Goal: Obtain resource: Obtain resource

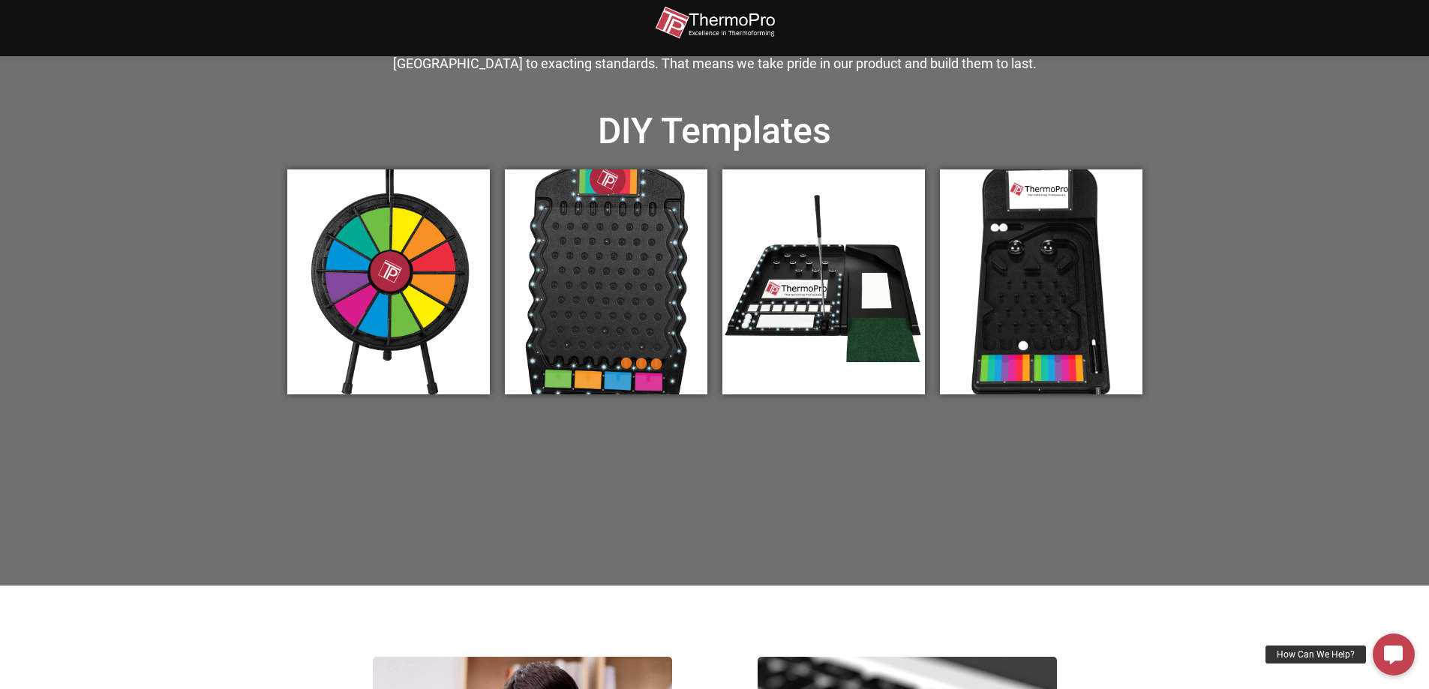
scroll to position [450, 0]
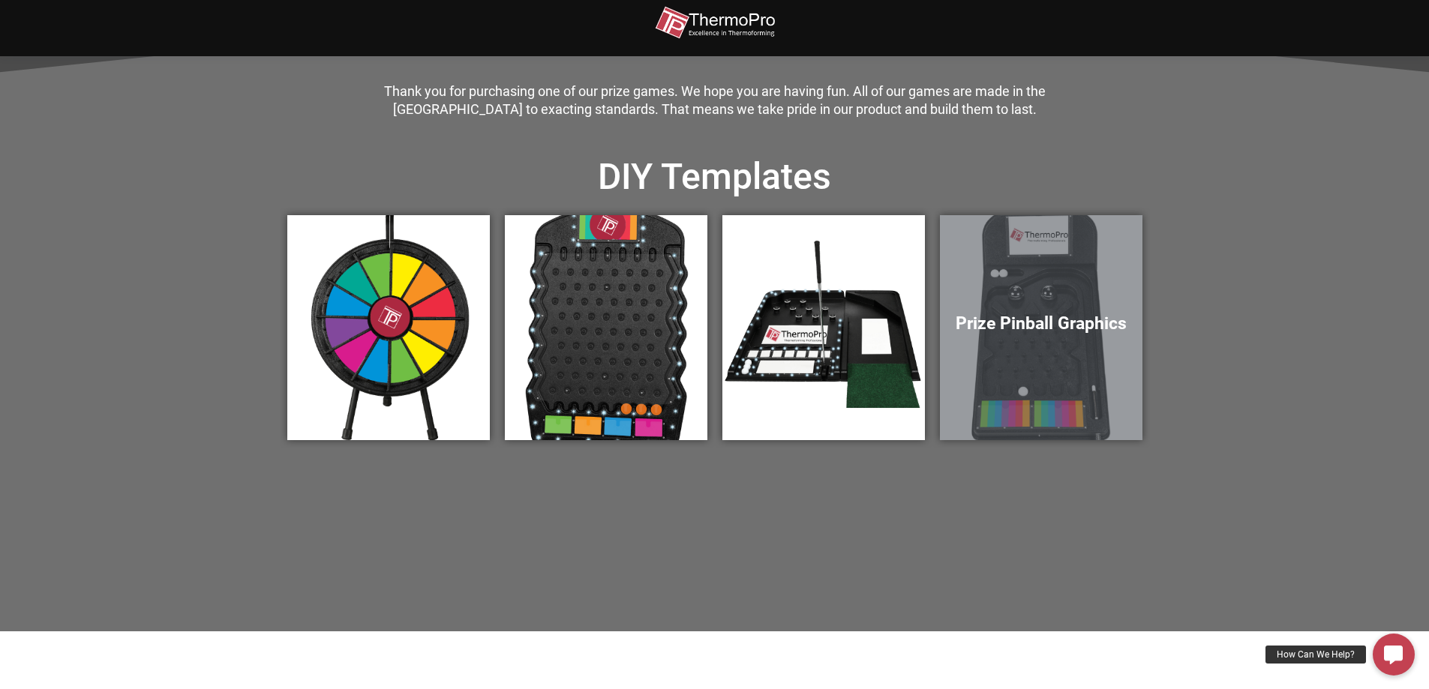
click at [1058, 335] on h5 "Prize Pinball Graphics" at bounding box center [1041, 324] width 173 height 21
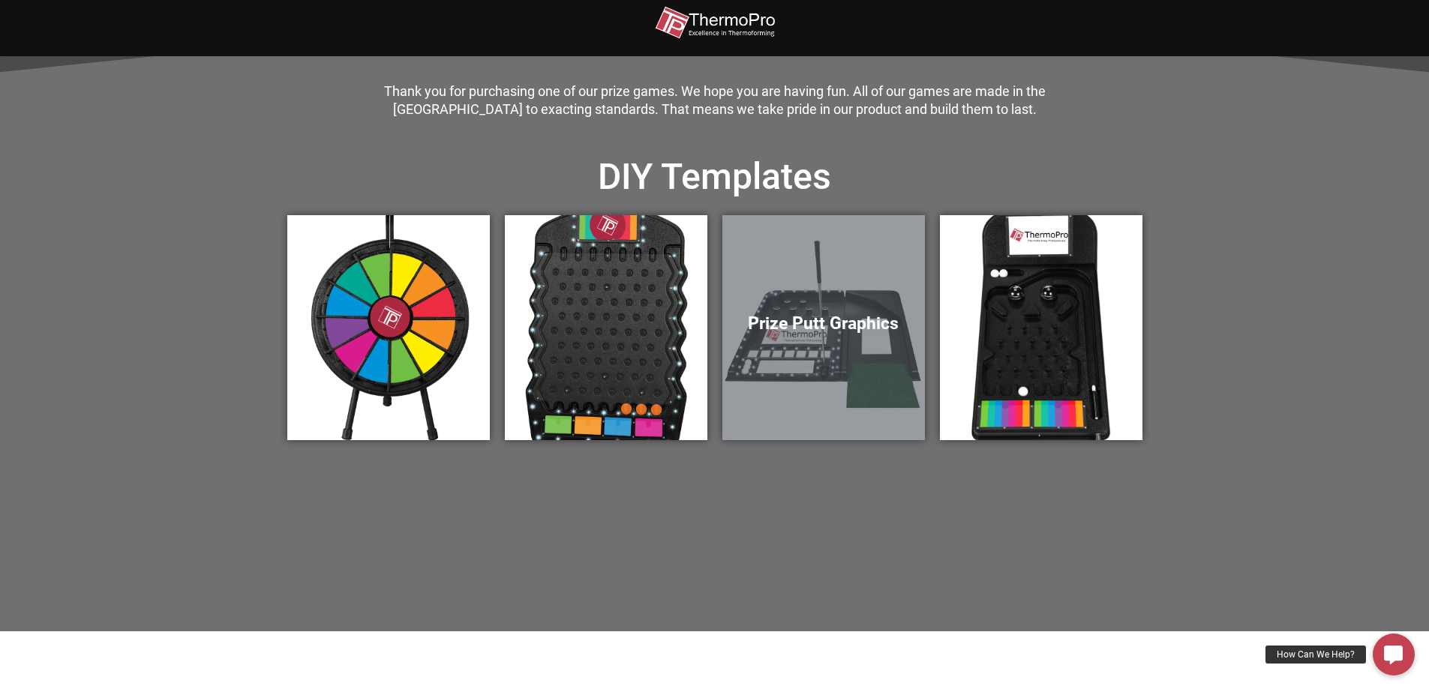
click at [822, 327] on h5 "Prize Putt Graphics" at bounding box center [823, 324] width 173 height 21
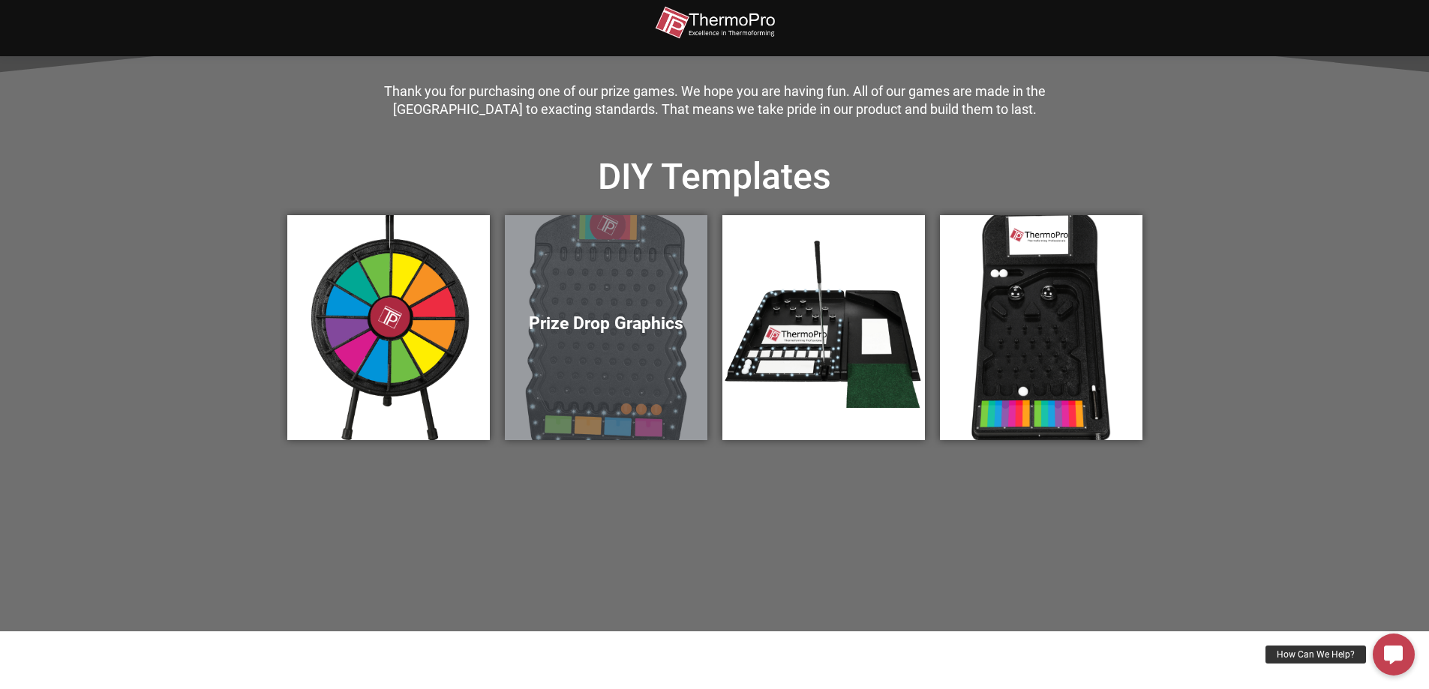
click at [668, 299] on div "Prize Drop Graphics" at bounding box center [606, 327] width 203 height 225
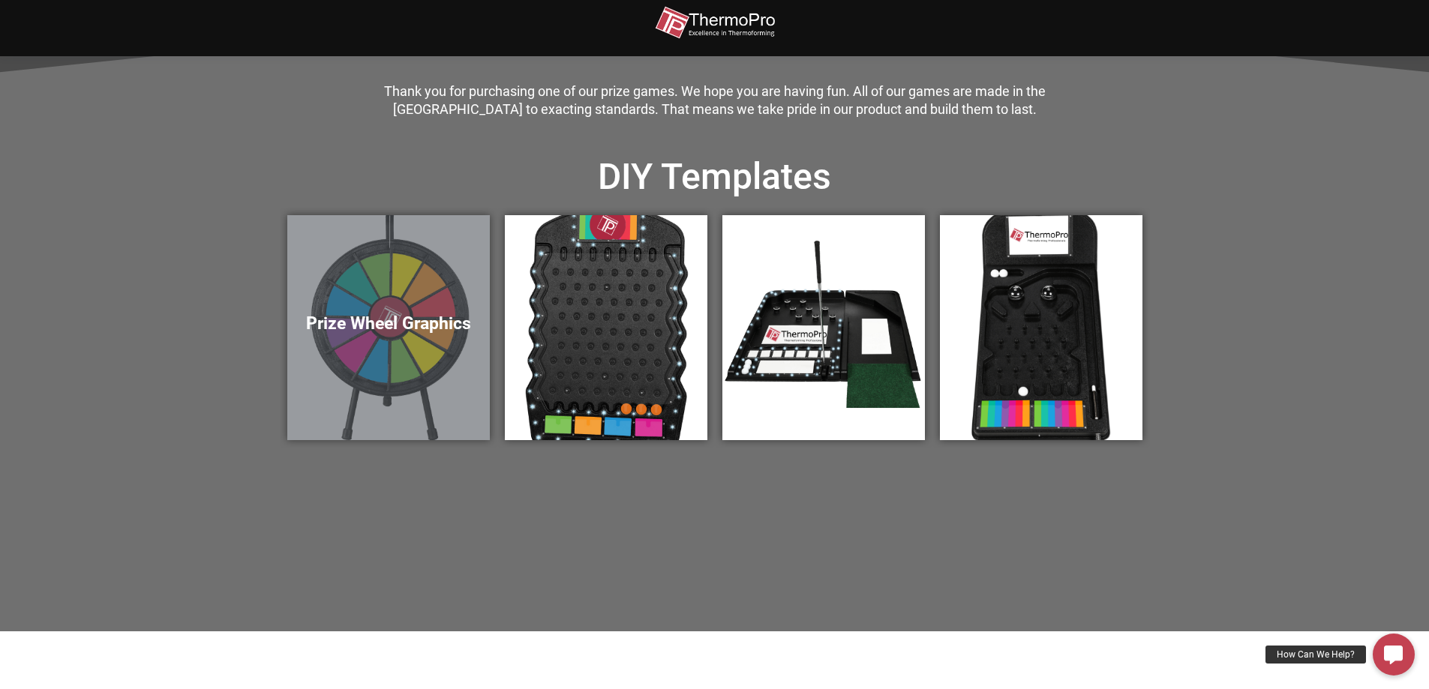
click at [363, 345] on div "Prize Wheel Graphics" at bounding box center [388, 327] width 203 height 225
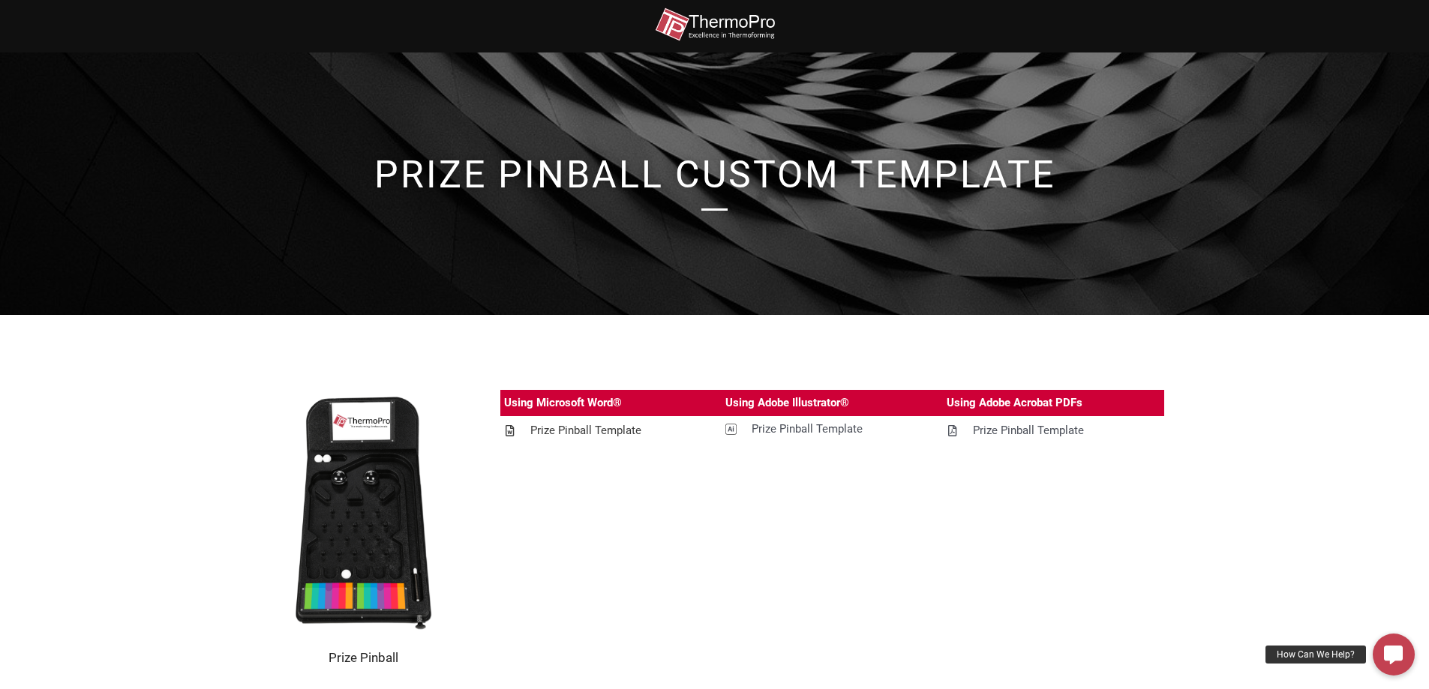
click at [565, 428] on div "Prize Pinball Template" at bounding box center [585, 431] width 111 height 19
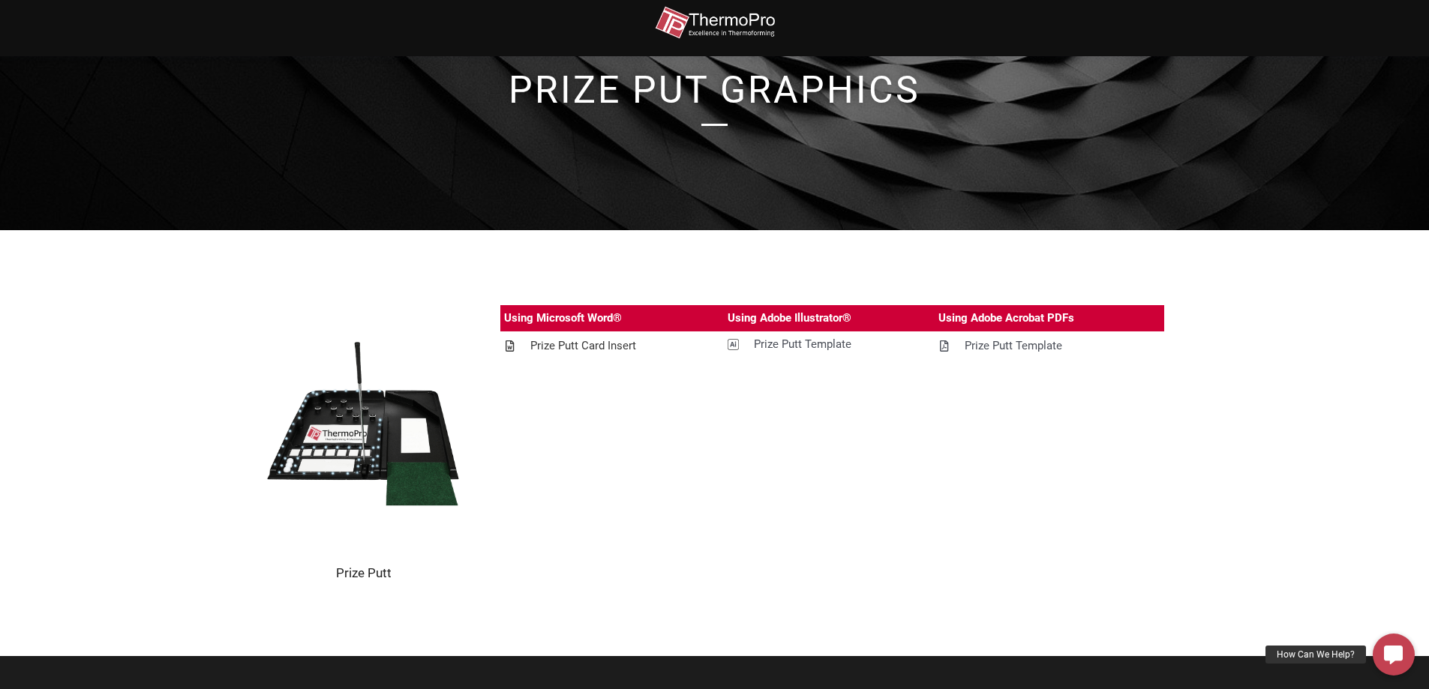
scroll to position [75, 0]
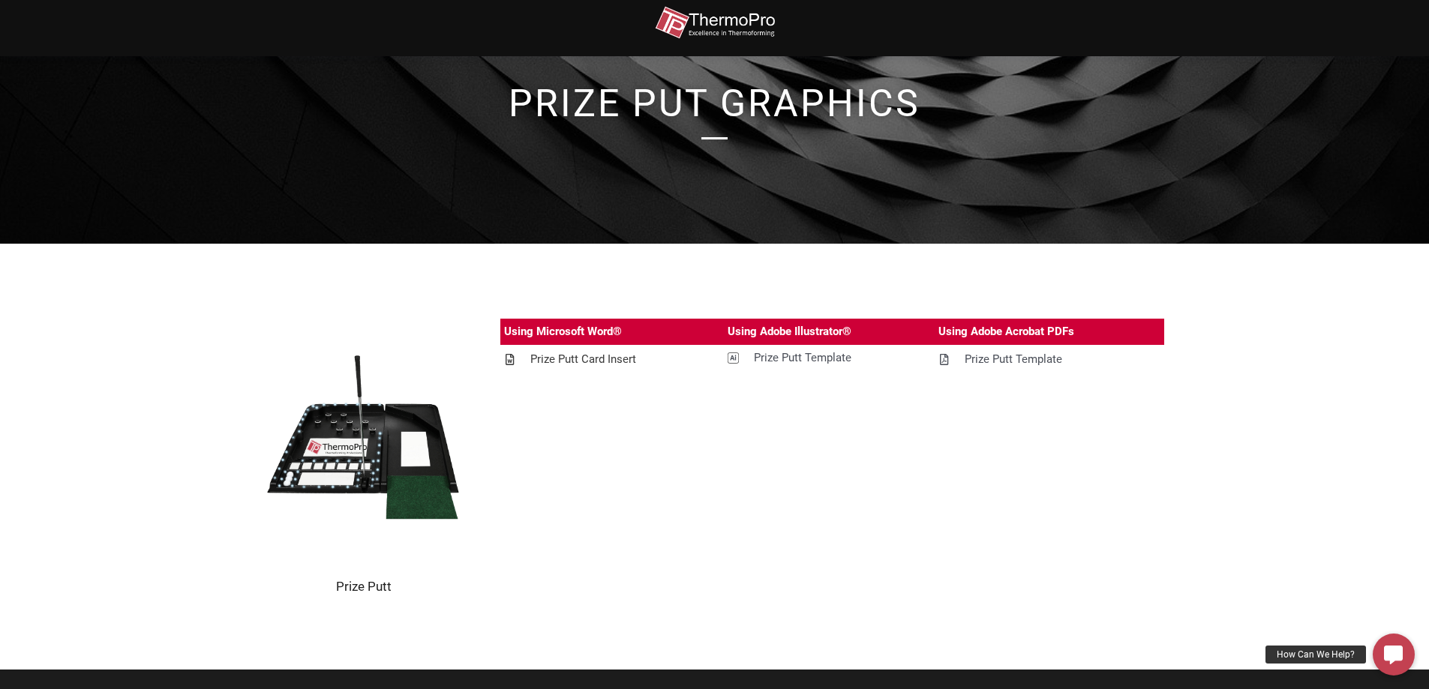
click at [551, 360] on div "Prize Putt Card Insert" at bounding box center [583, 359] width 106 height 19
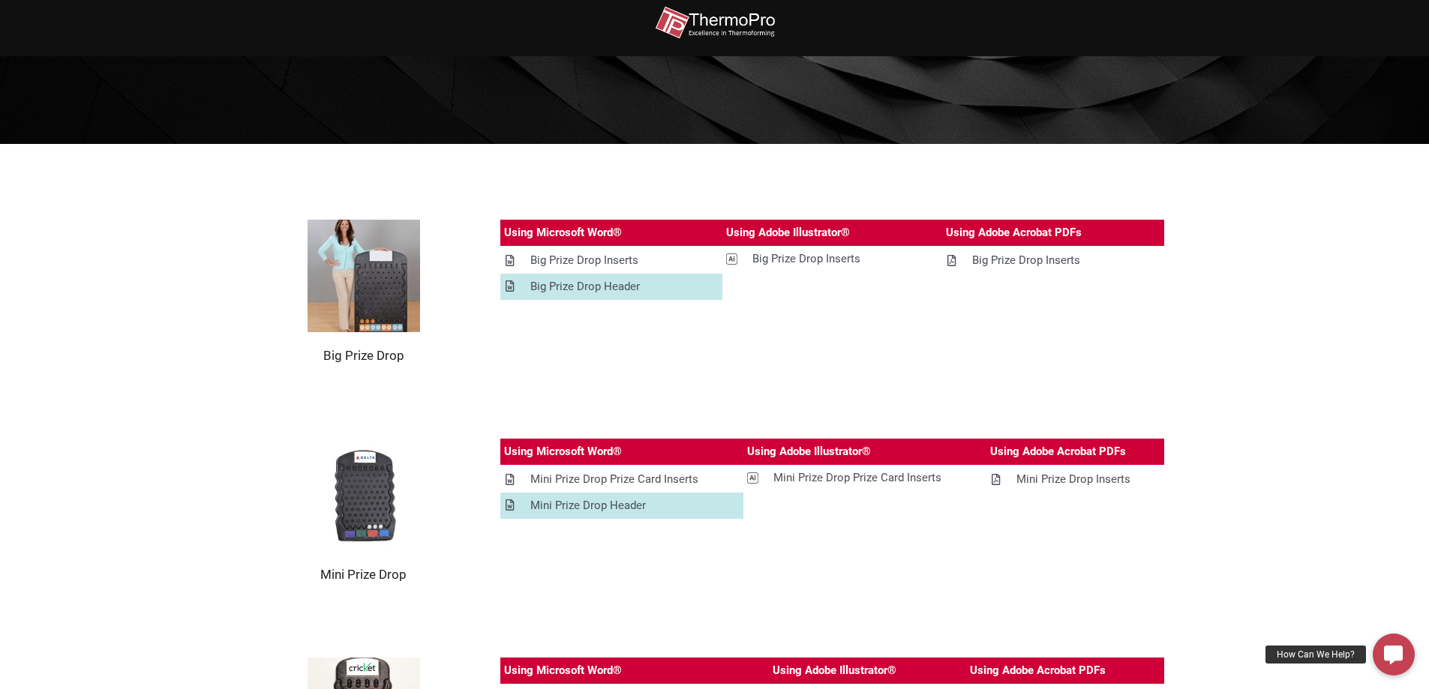
scroll to position [150, 0]
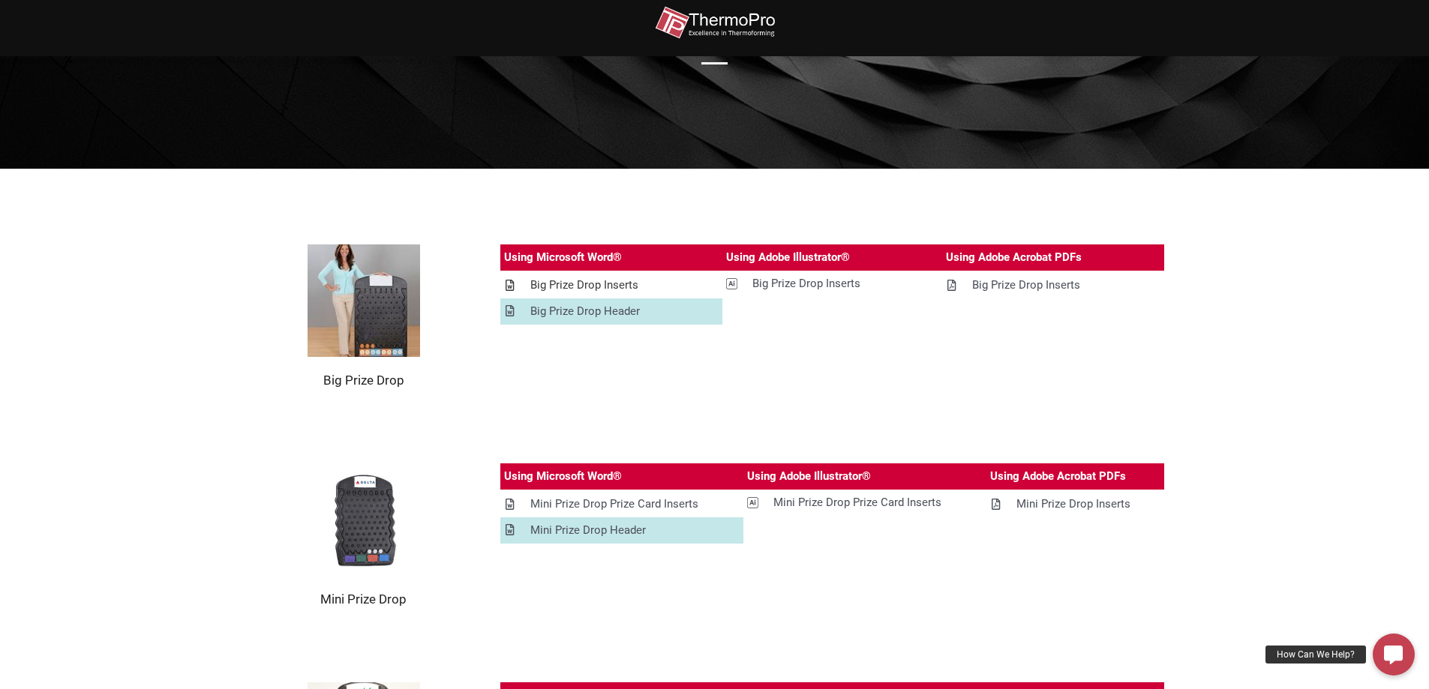
click at [592, 288] on div "Big Prize Drop Inserts" at bounding box center [584, 285] width 108 height 19
click at [580, 314] on div "Big Prize Drop Header" at bounding box center [585, 311] width 110 height 19
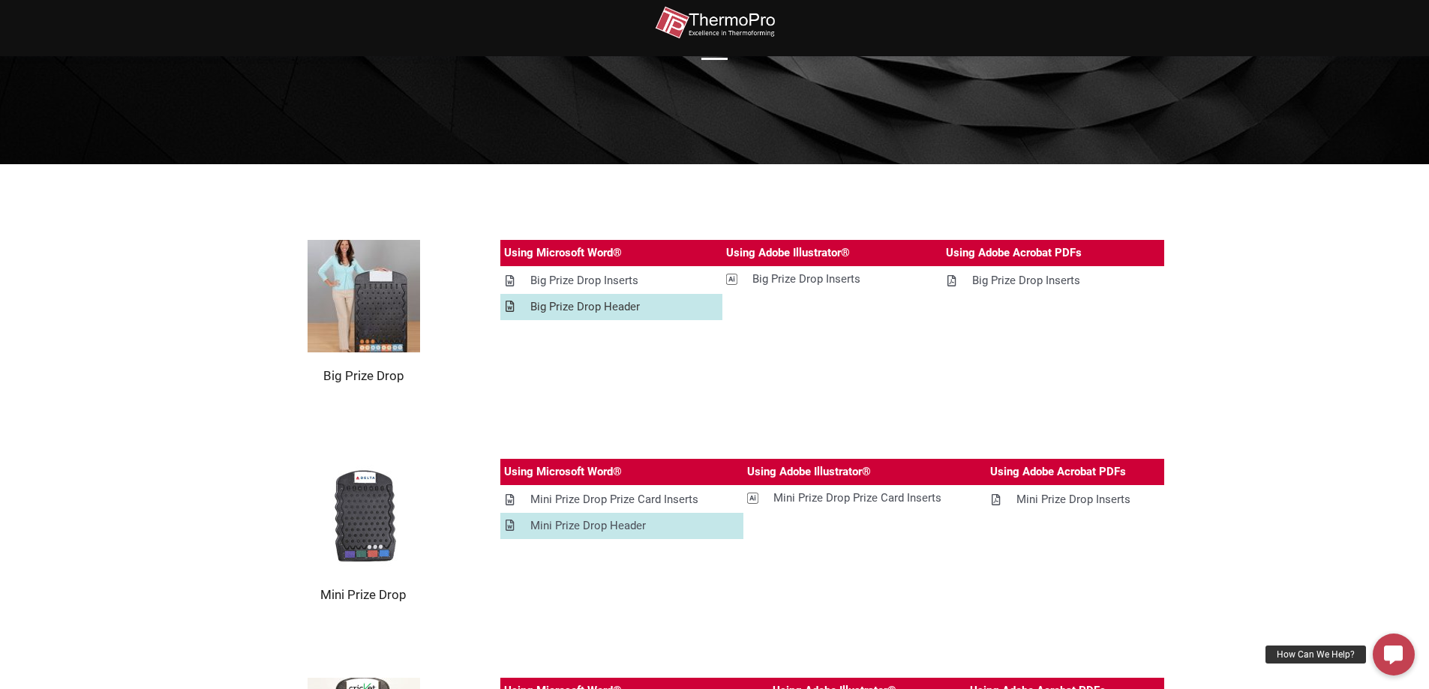
scroll to position [0, 0]
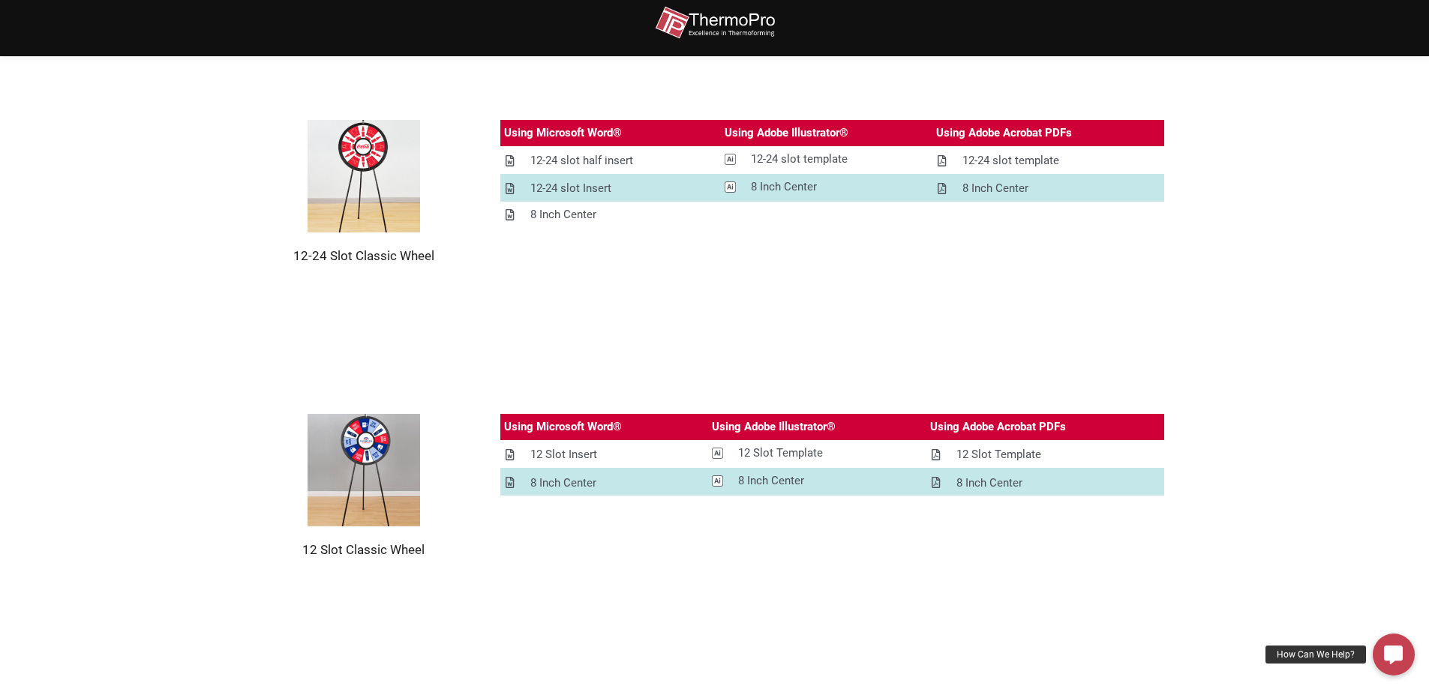
scroll to position [300, 0]
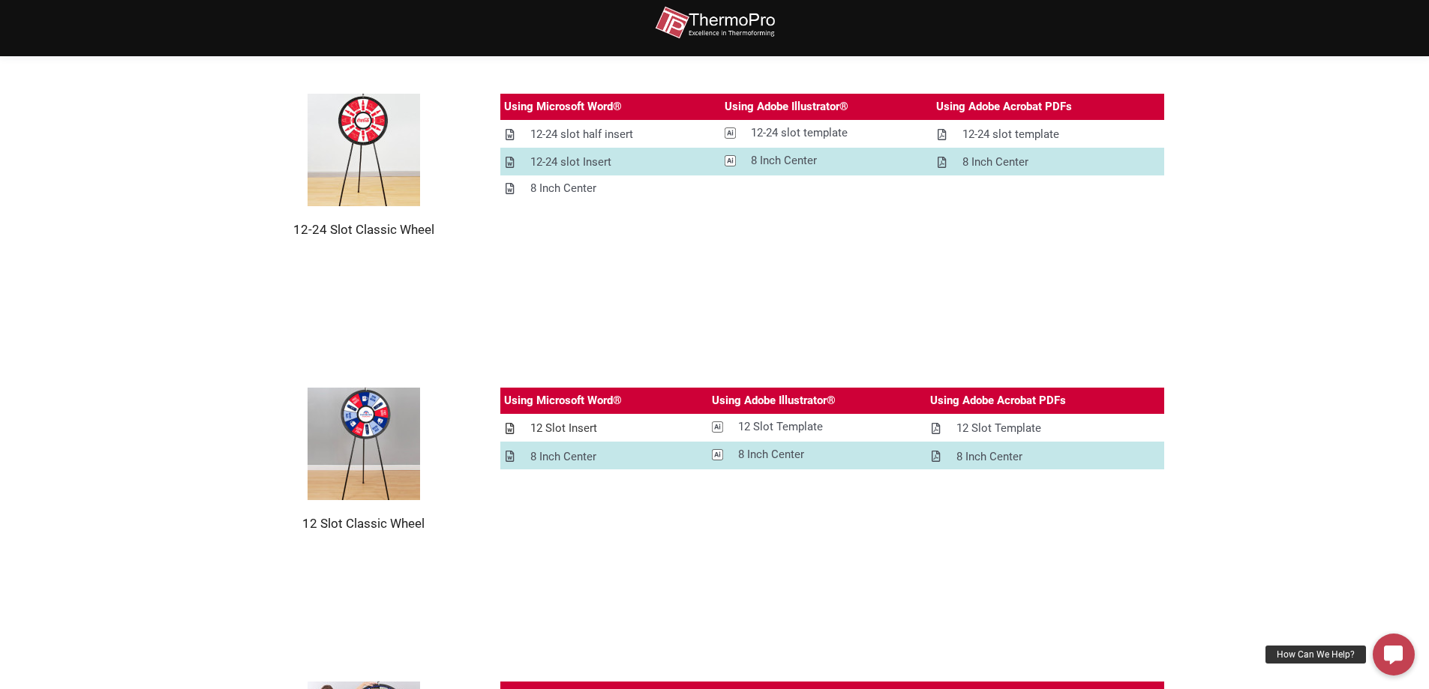
click at [534, 427] on div "12 Slot Insert" at bounding box center [563, 428] width 67 height 19
click at [547, 458] on div "8 Inch Center" at bounding box center [563, 457] width 66 height 19
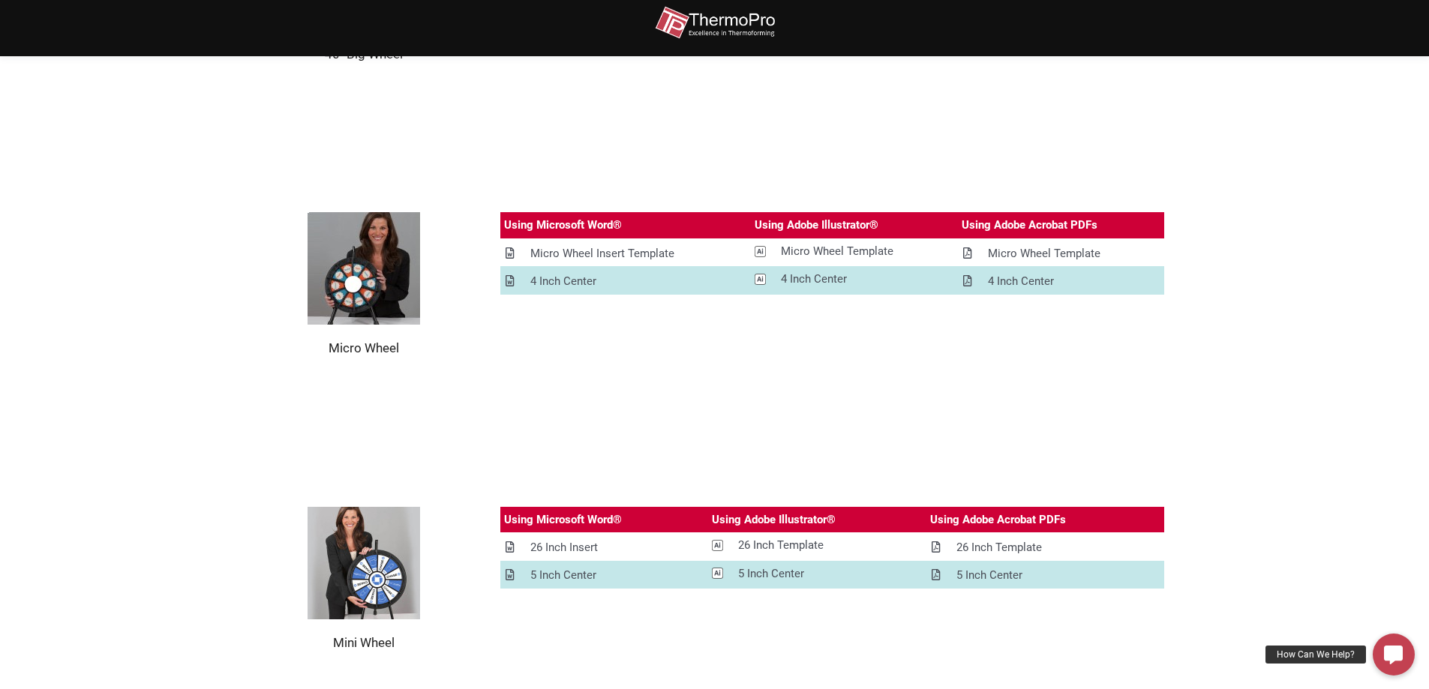
scroll to position [1726, 0]
